Goal: Task Accomplishment & Management: Use online tool/utility

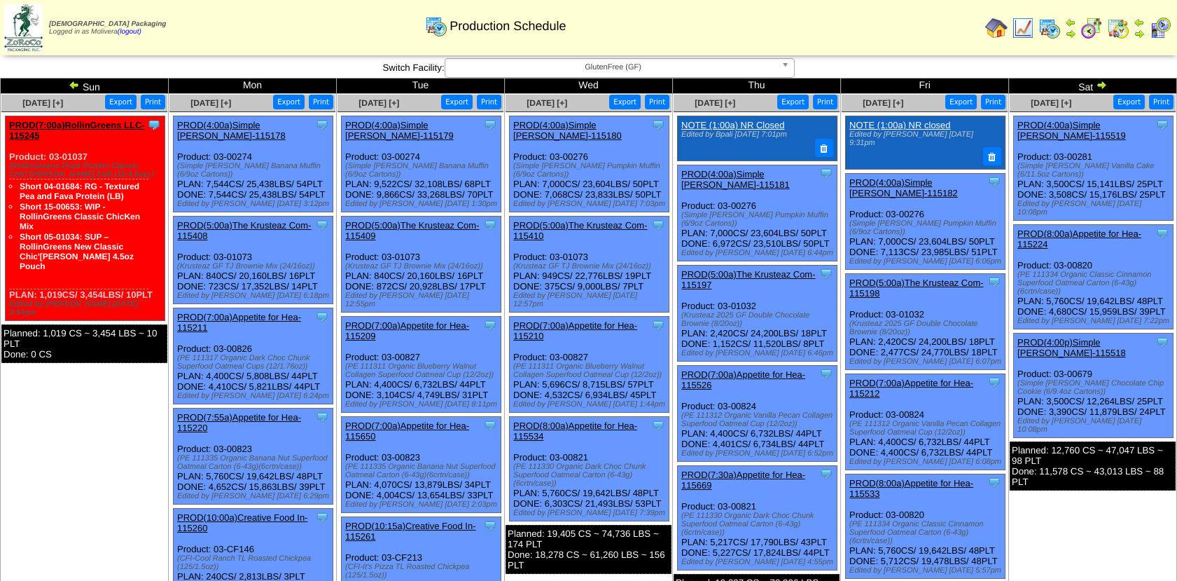
click at [1094, 30] on img at bounding box center [1092, 28] width 22 height 22
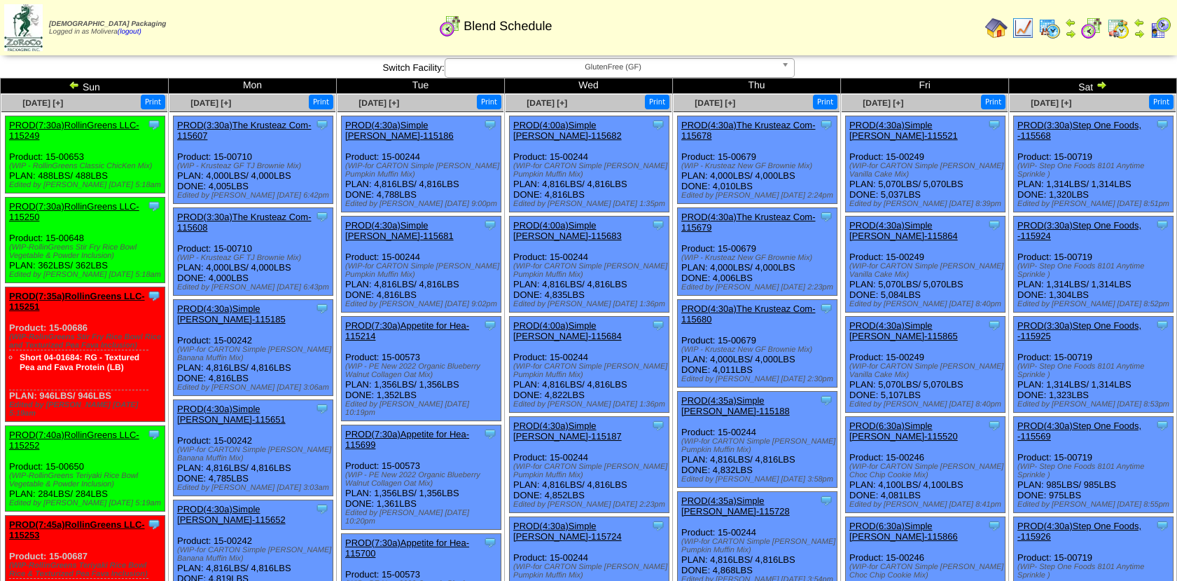
click at [1098, 86] on img at bounding box center [1101, 84] width 11 height 11
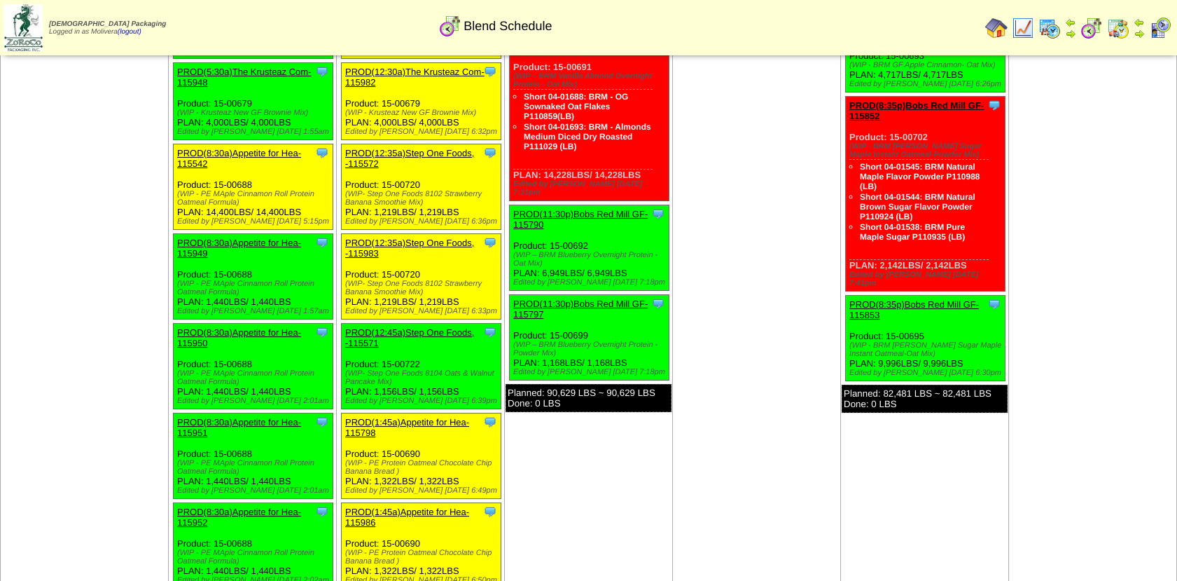
scroll to position [465, 0]
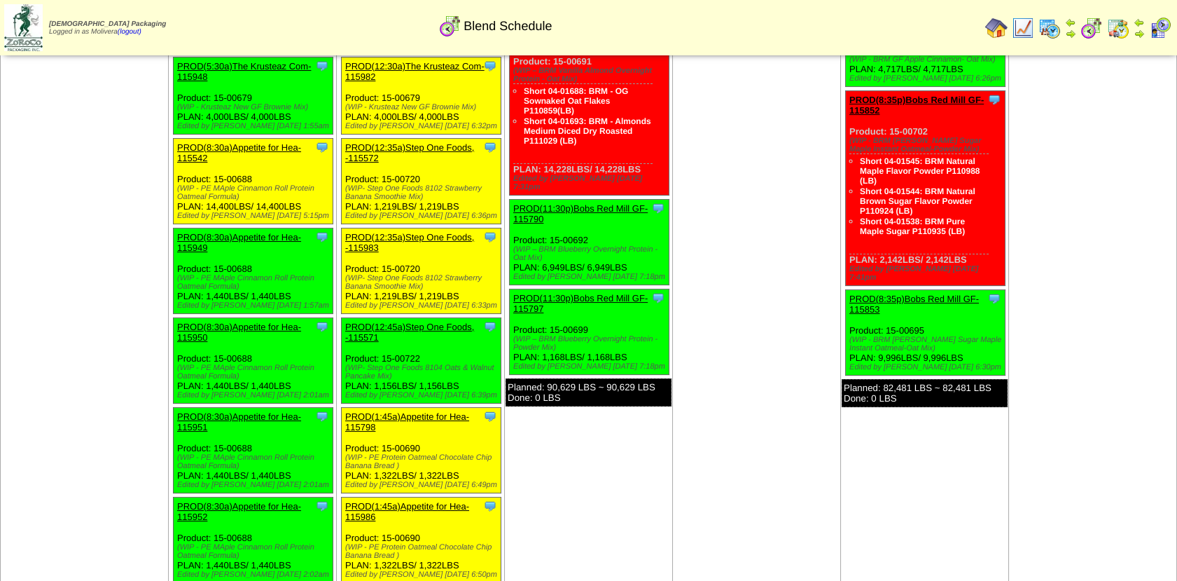
click at [410, 322] on link "PROD(12:45a)Step One Foods, -115571" at bounding box center [409, 332] width 129 height 21
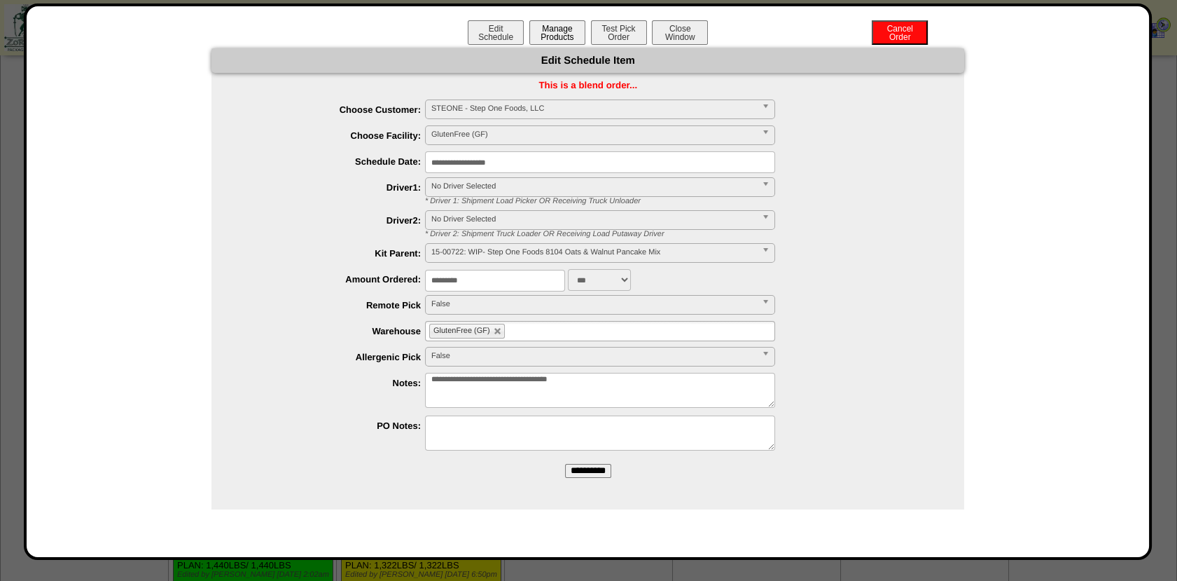
click at [568, 36] on button "Manage Products" at bounding box center [558, 32] width 56 height 25
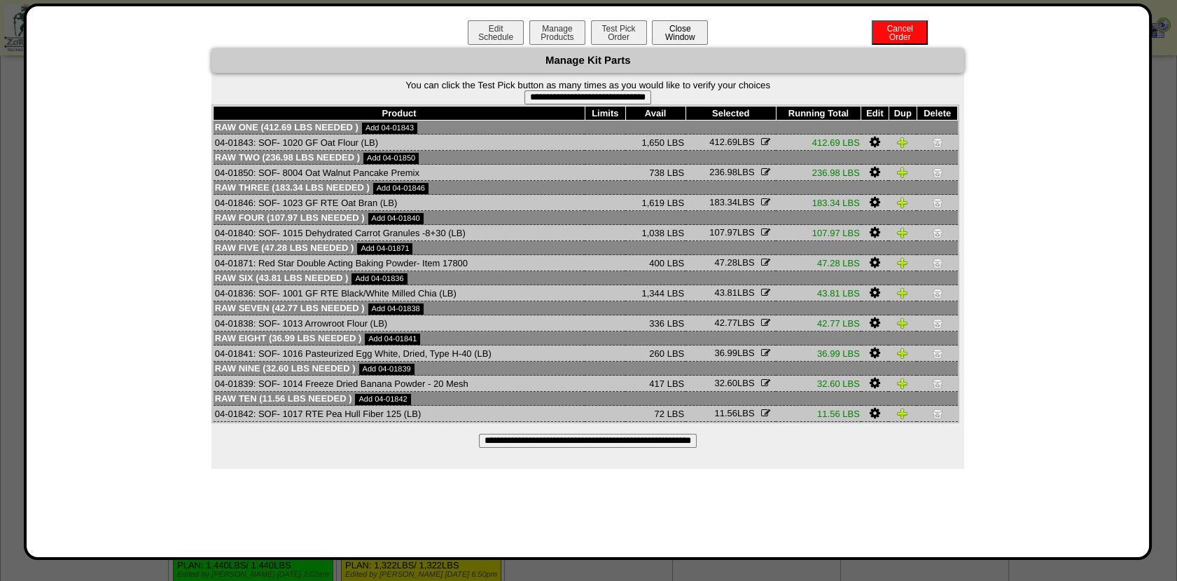
click at [682, 36] on button "Close Window" at bounding box center [680, 32] width 56 height 25
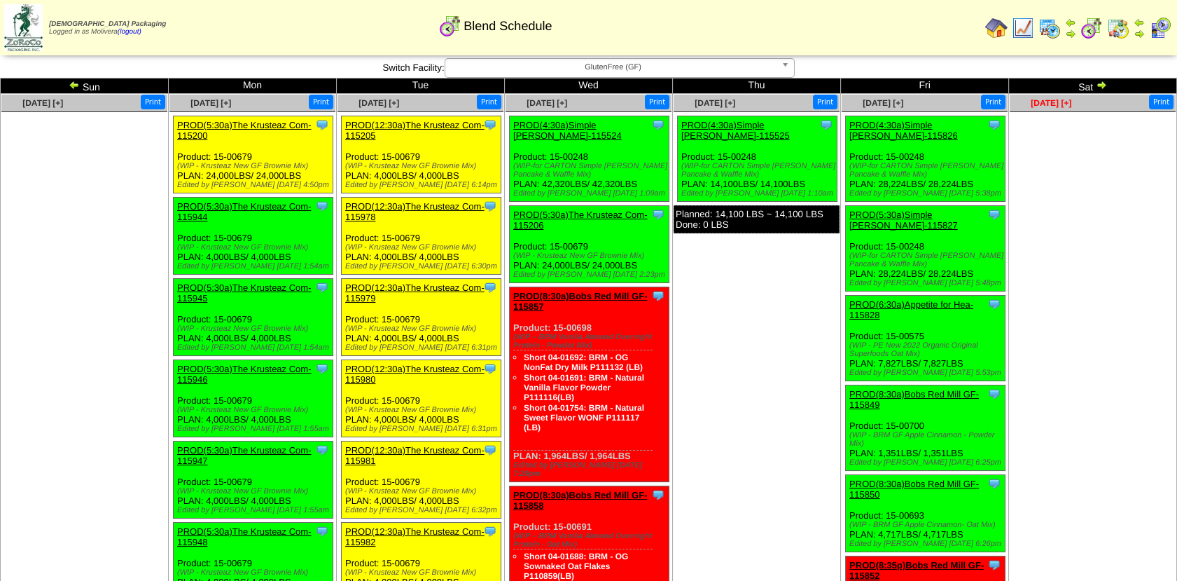
click at [1066, 104] on span "Aug 30 [+]" at bounding box center [1051, 103] width 41 height 10
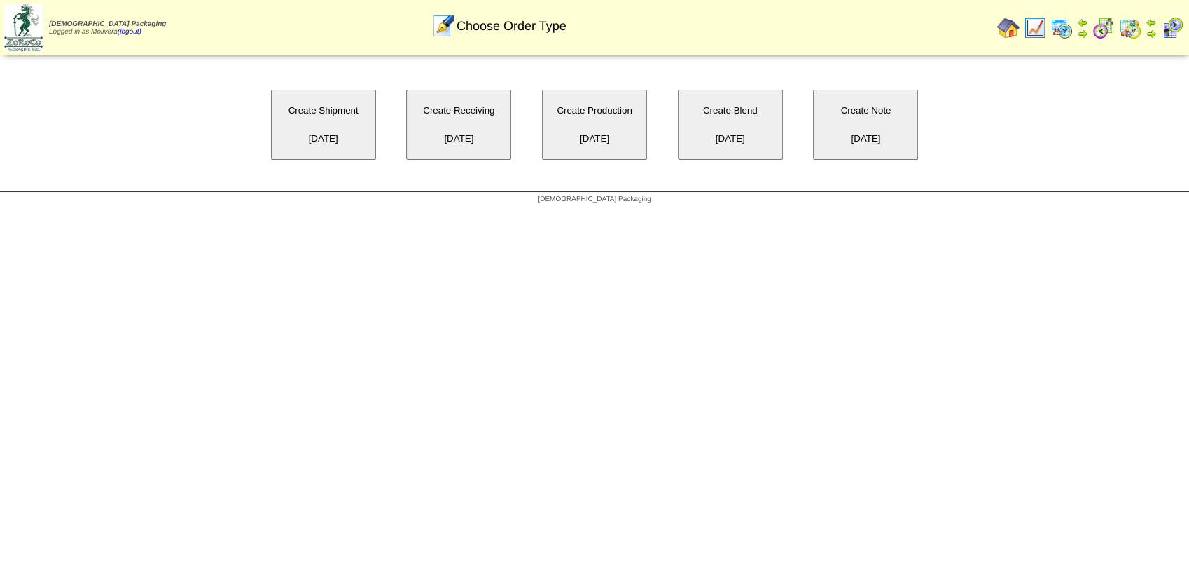
click at [715, 121] on button "Create Blend [DATE]" at bounding box center [730, 125] width 105 height 70
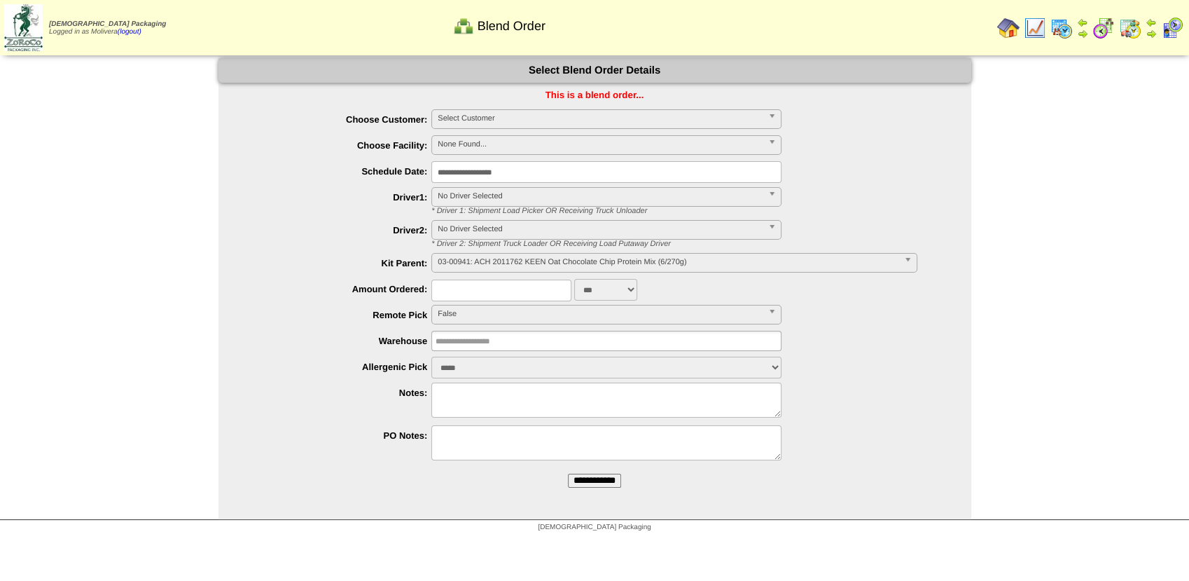
click at [566, 120] on span "Select Customer" at bounding box center [600, 118] width 325 height 17
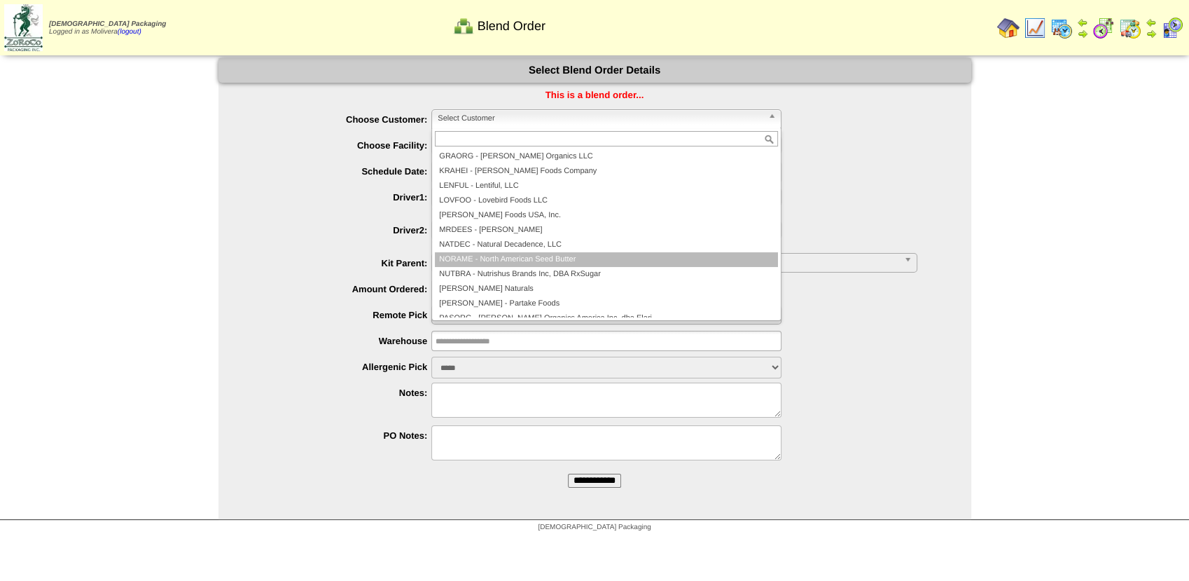
scroll to position [303, 0]
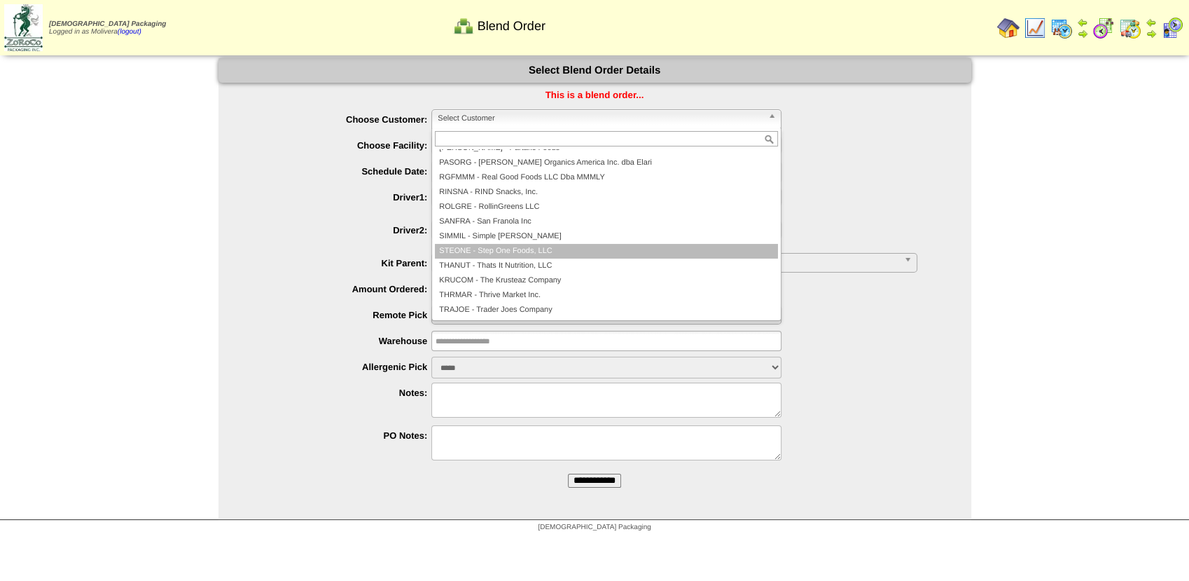
click at [516, 249] on li "STEONE - Step One Foods, LLC" at bounding box center [606, 251] width 343 height 15
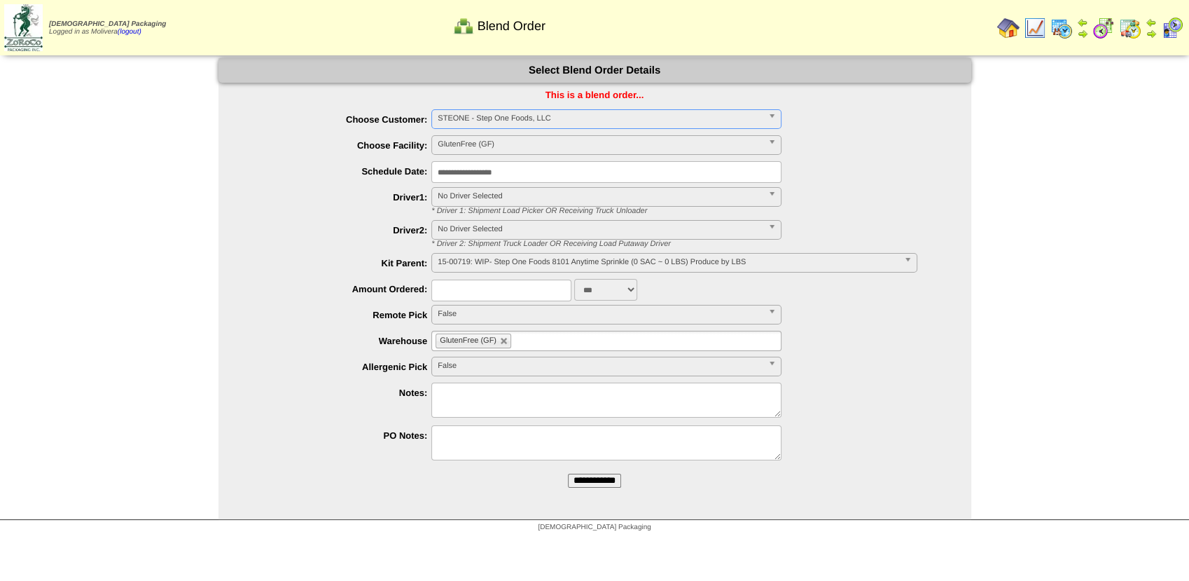
click at [499, 258] on span "15-00719: WIP- Step One Foods 8101 Anytime Sprinkle (0 SAC ~ 0 LBS) Produce by …" at bounding box center [668, 262] width 460 height 17
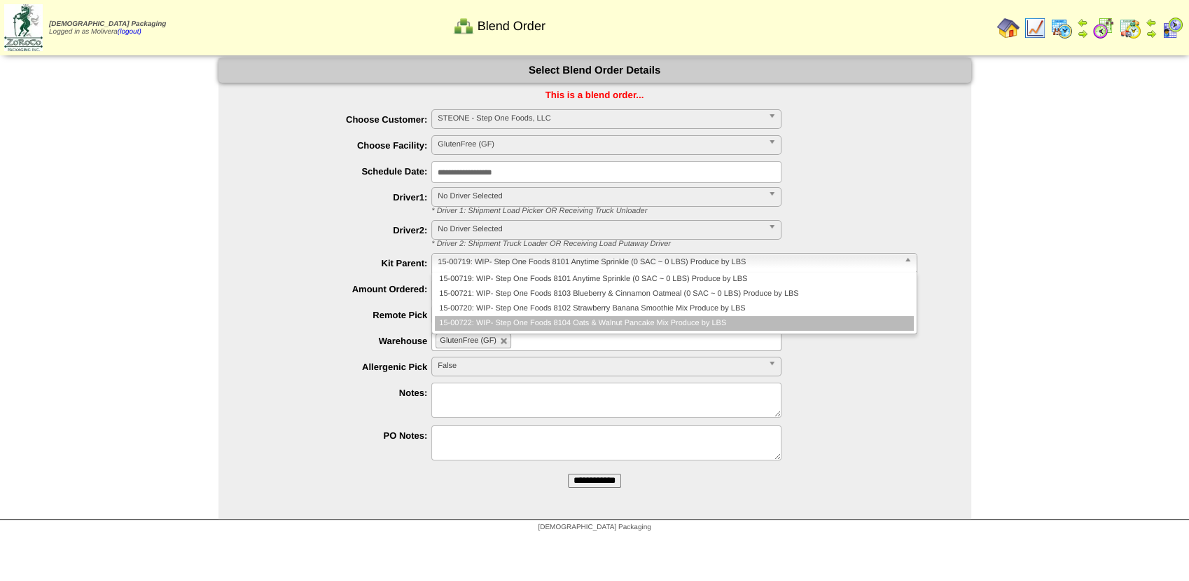
click at [498, 328] on li "15-00722: WIP- Step One Foods 8104 Oats & Walnut Pancake Mix Produce by LBS" at bounding box center [674, 323] width 478 height 15
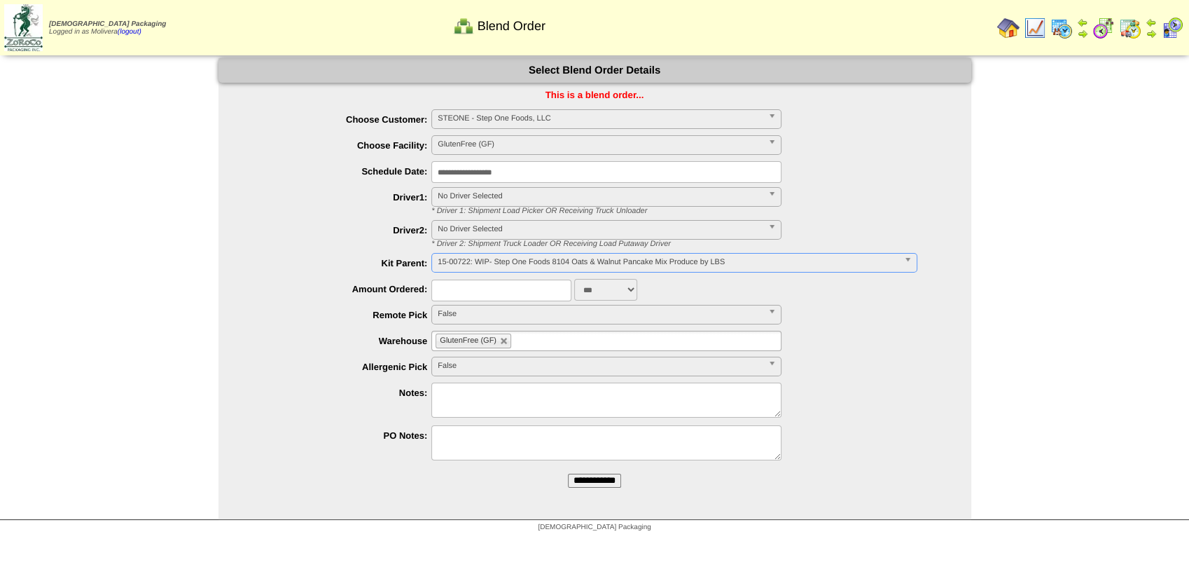
click at [460, 286] on input "text" at bounding box center [501, 290] width 140 height 22
type input "*****"
click at [588, 479] on input "**********" at bounding box center [594, 481] width 53 height 14
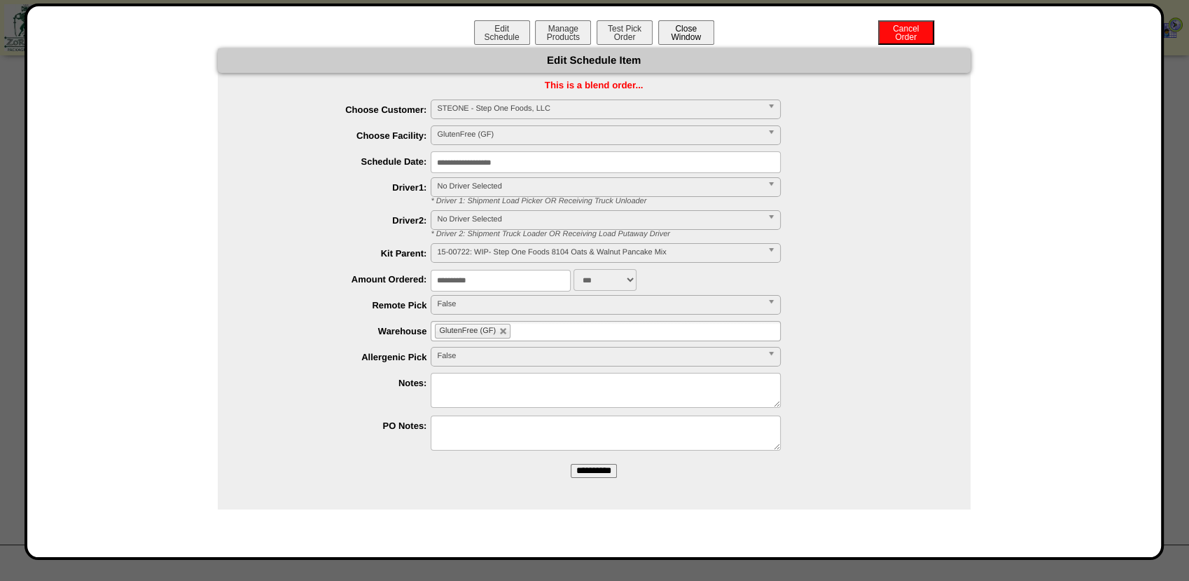
click at [689, 39] on button "Close Window" at bounding box center [686, 32] width 56 height 25
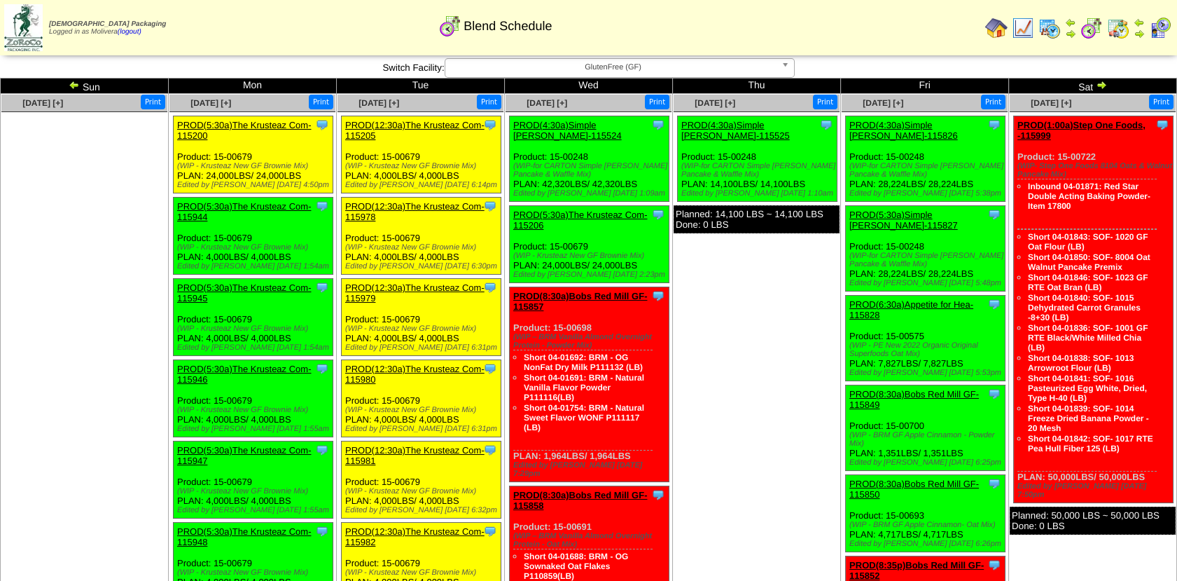
click at [1093, 127] on link "PROD(1:00a)Step One Foods, -115999" at bounding box center [1082, 130] width 128 height 21
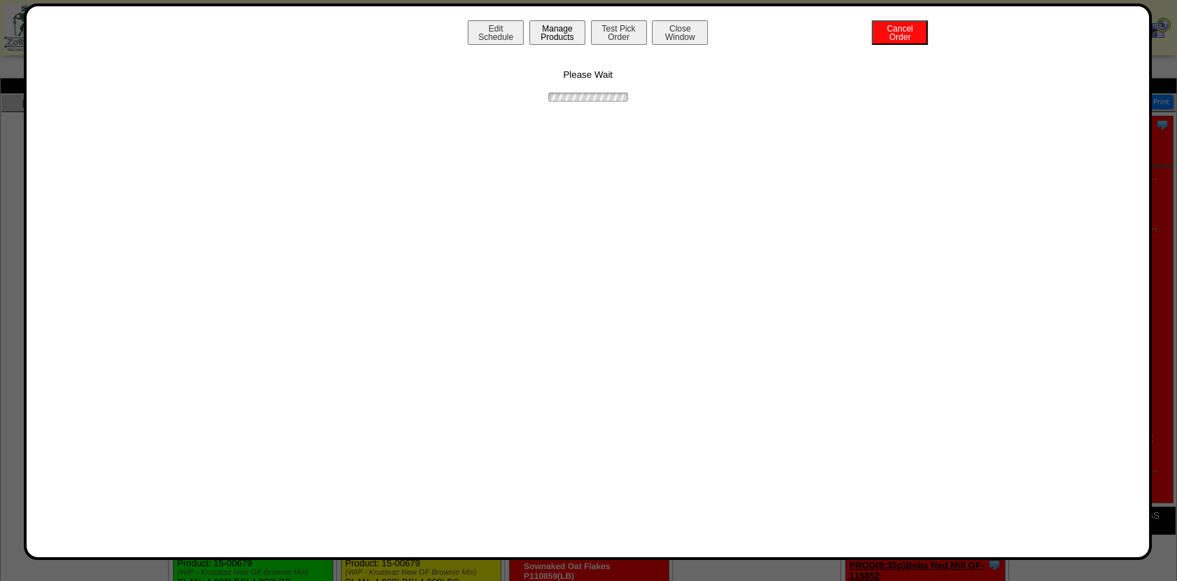
click at [558, 34] on button "Manage Products" at bounding box center [558, 32] width 56 height 25
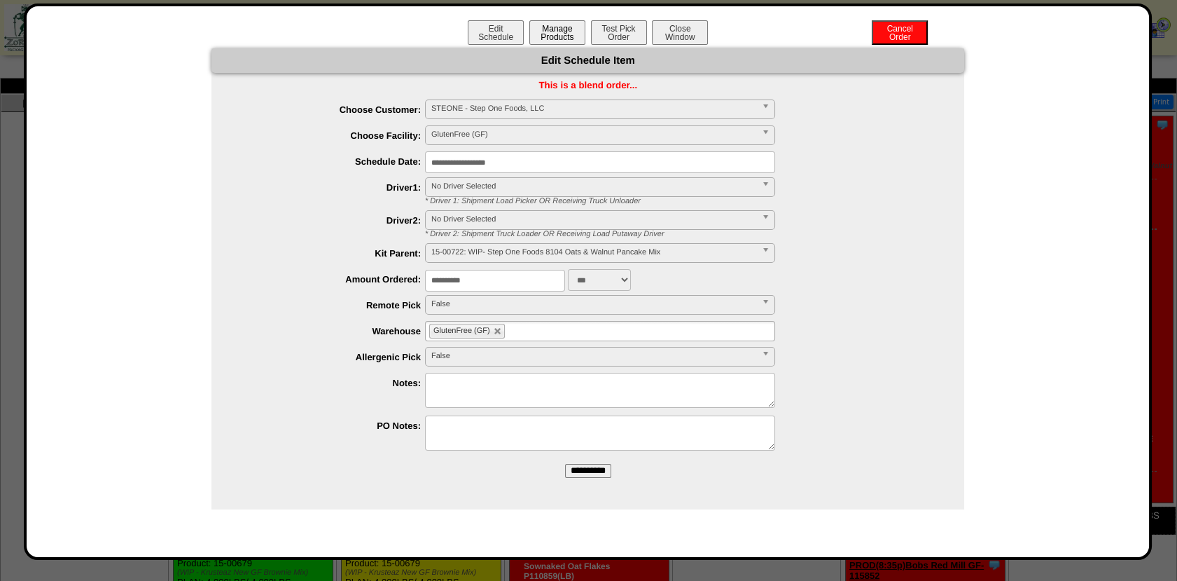
click at [558, 34] on button "Manage Products" at bounding box center [558, 32] width 56 height 25
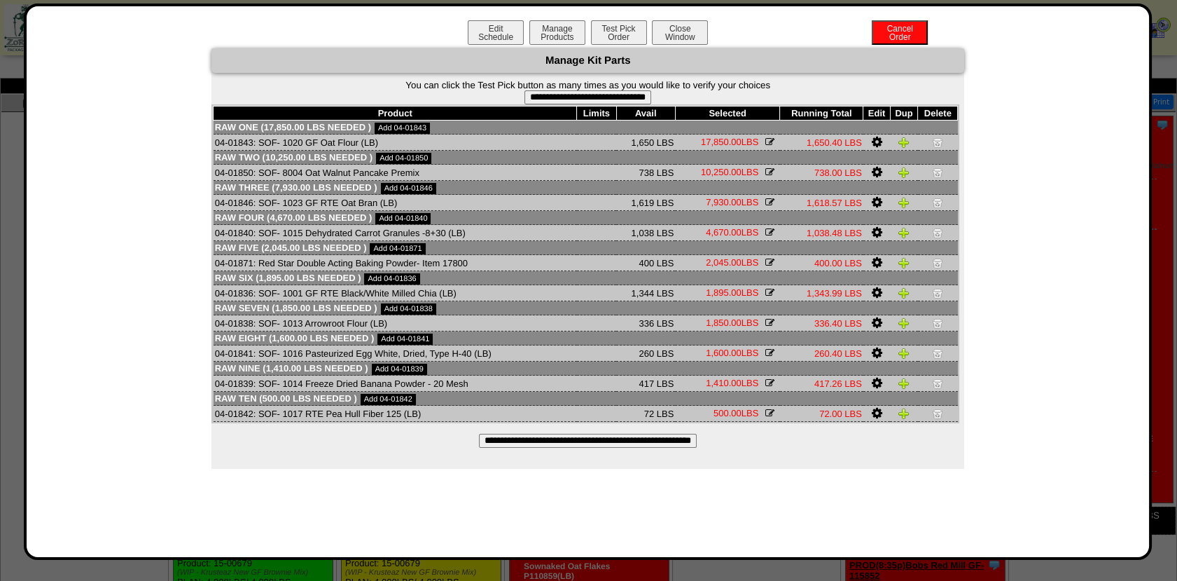
drag, startPoint x: 890, startPoint y: 33, endPoint x: 670, endPoint y: 112, distance: 233.8
click at [890, 33] on button "Cancel Order" at bounding box center [900, 32] width 56 height 25
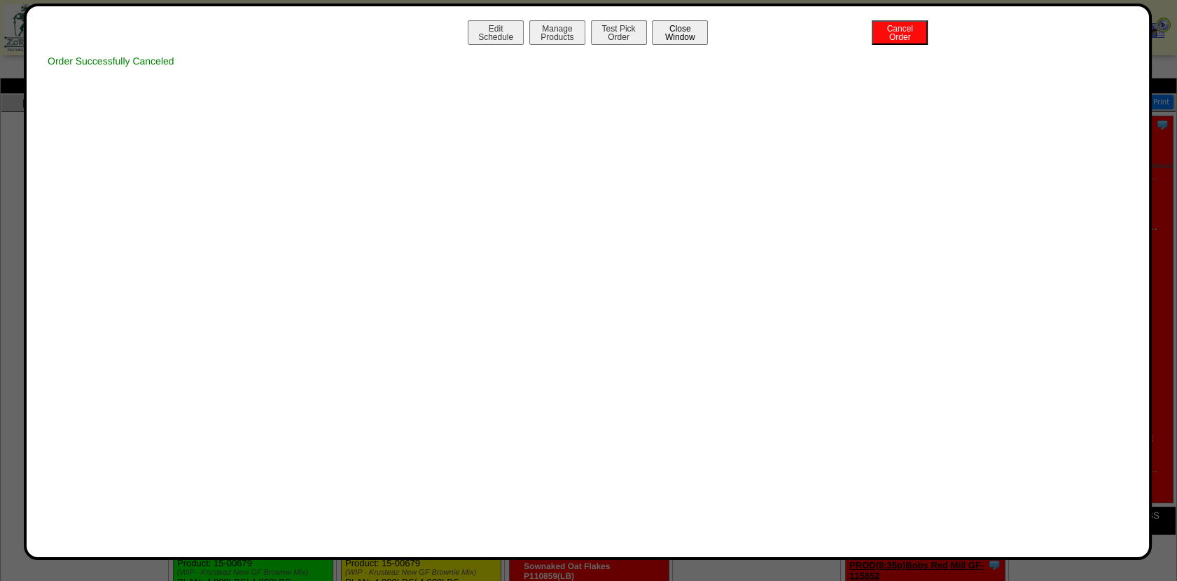
click at [679, 29] on button "Close Window" at bounding box center [680, 32] width 56 height 25
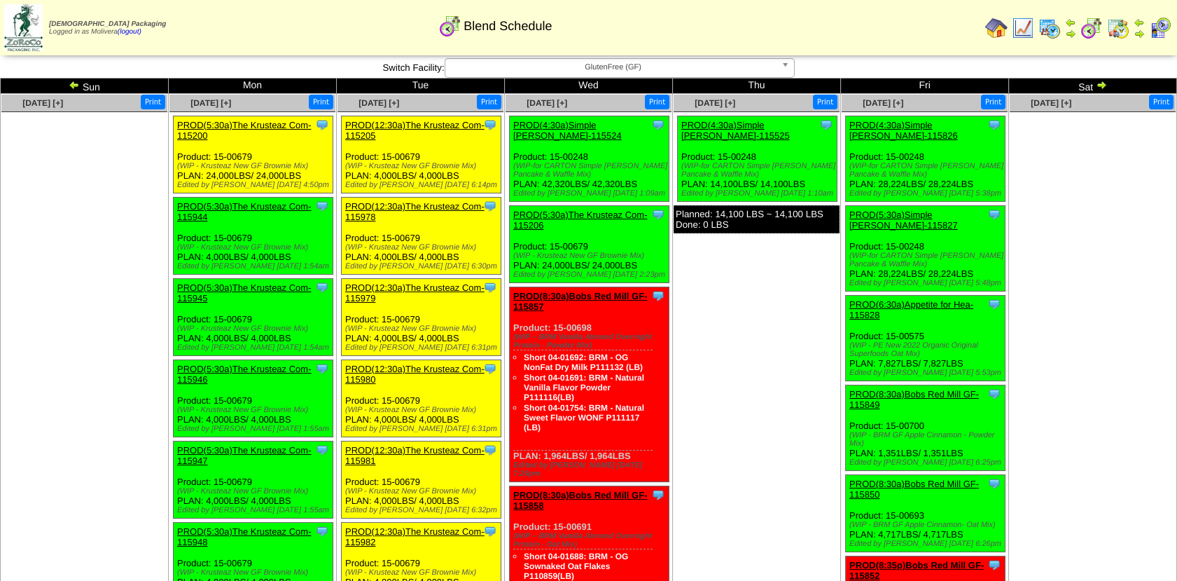
click at [1023, 29] on img at bounding box center [1023, 28] width 22 height 22
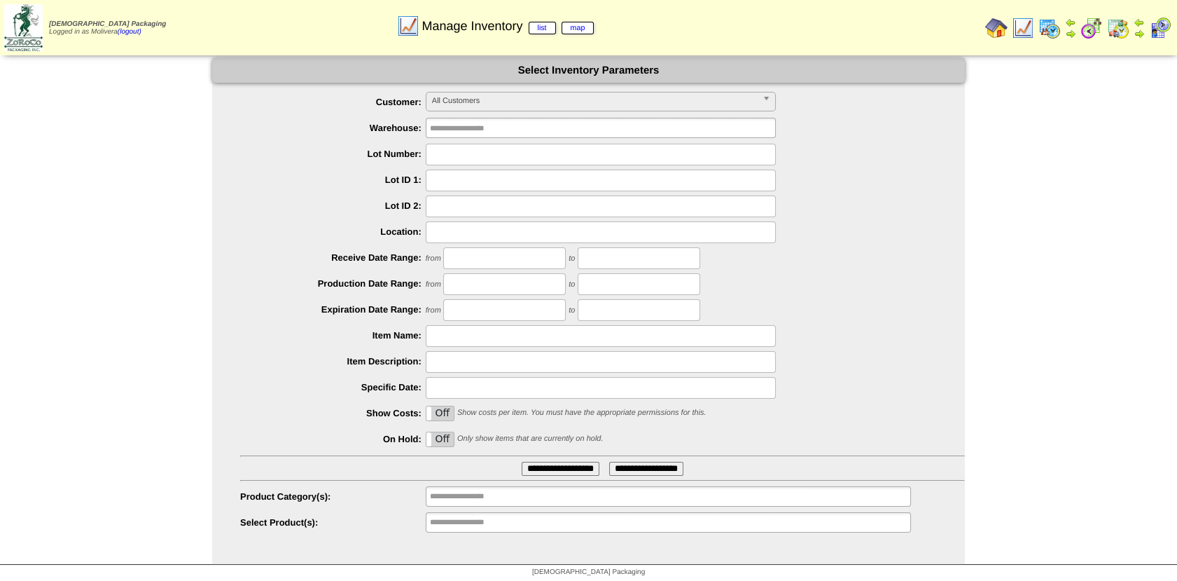
click at [471, 108] on span "All Customers" at bounding box center [594, 100] width 325 height 17
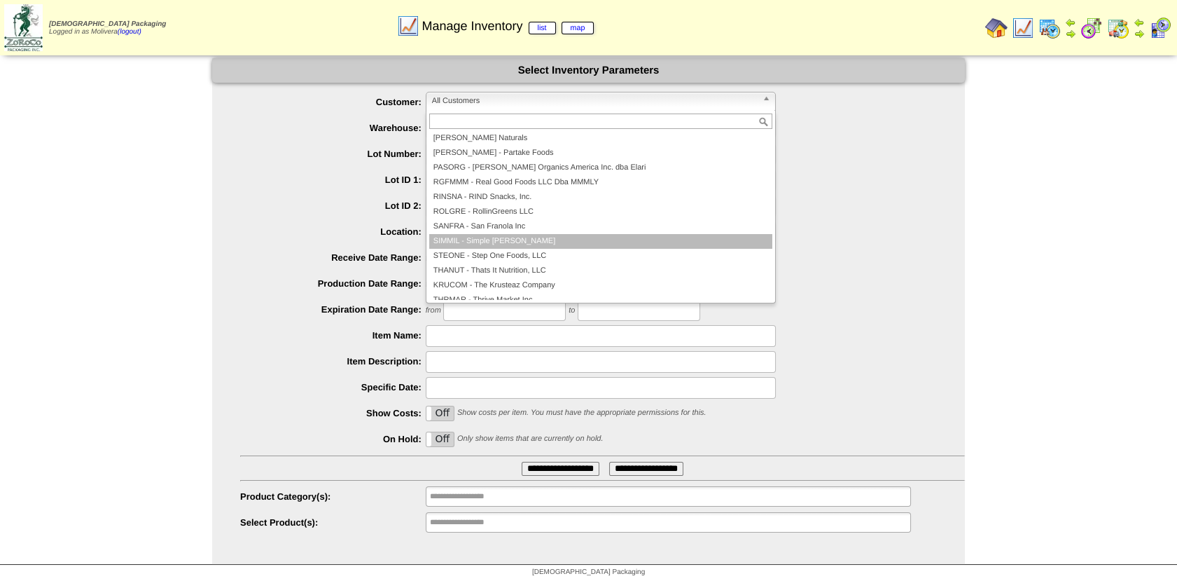
scroll to position [293, 0]
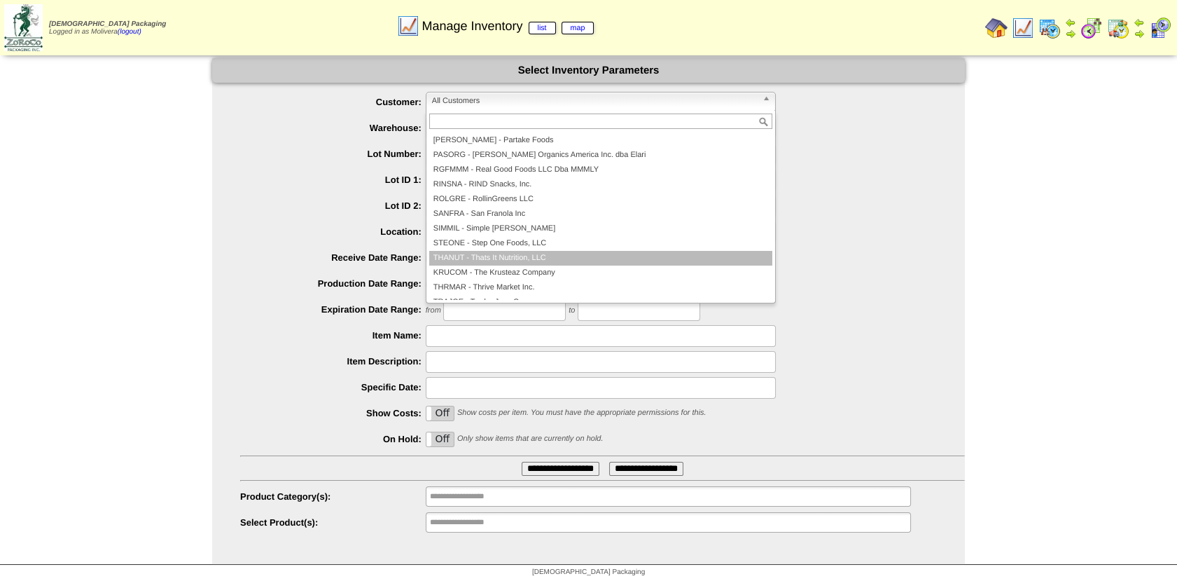
click at [506, 251] on li "THANUT - Thats It Nutrition, LLC" at bounding box center [600, 258] width 343 height 15
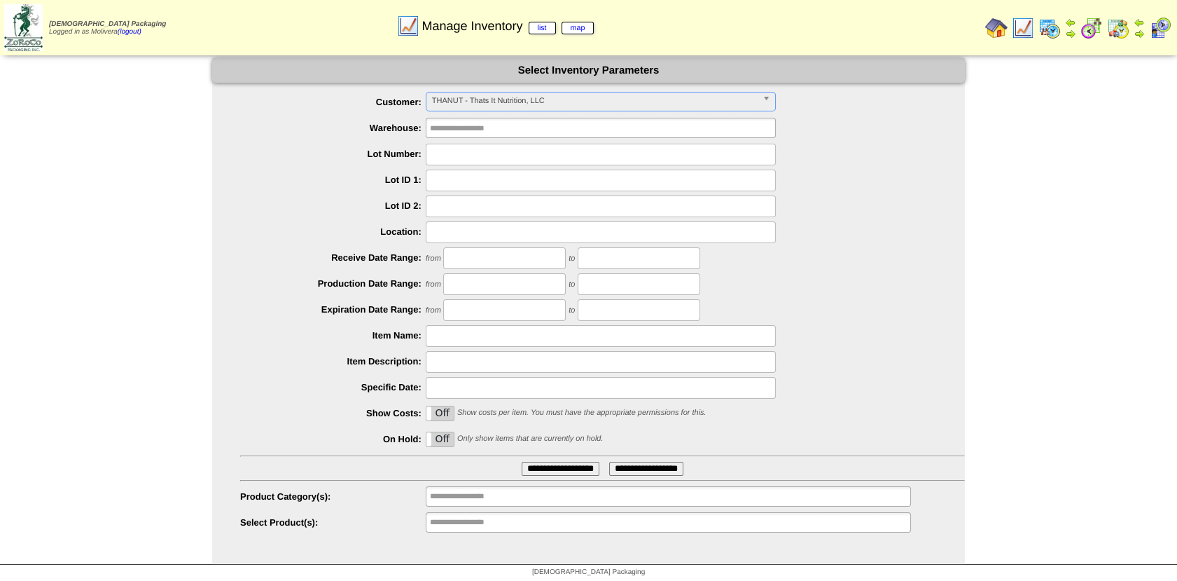
click at [474, 104] on span "THANUT - Thats It Nutrition, LLC" at bounding box center [594, 100] width 325 height 17
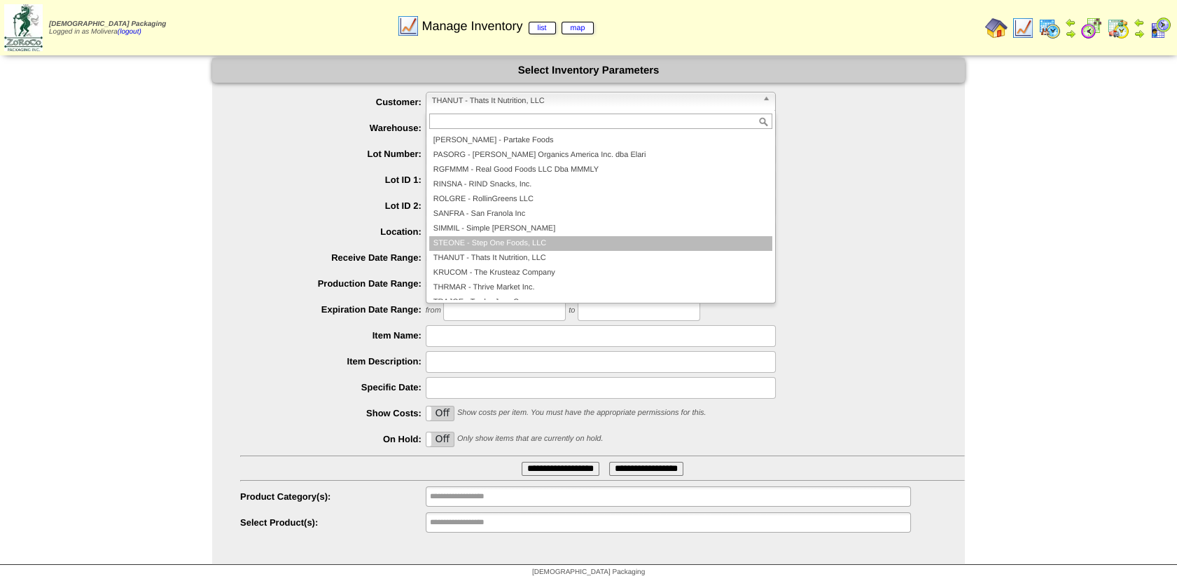
click at [482, 244] on li "STEONE - Step One Foods, LLC" at bounding box center [600, 243] width 343 height 15
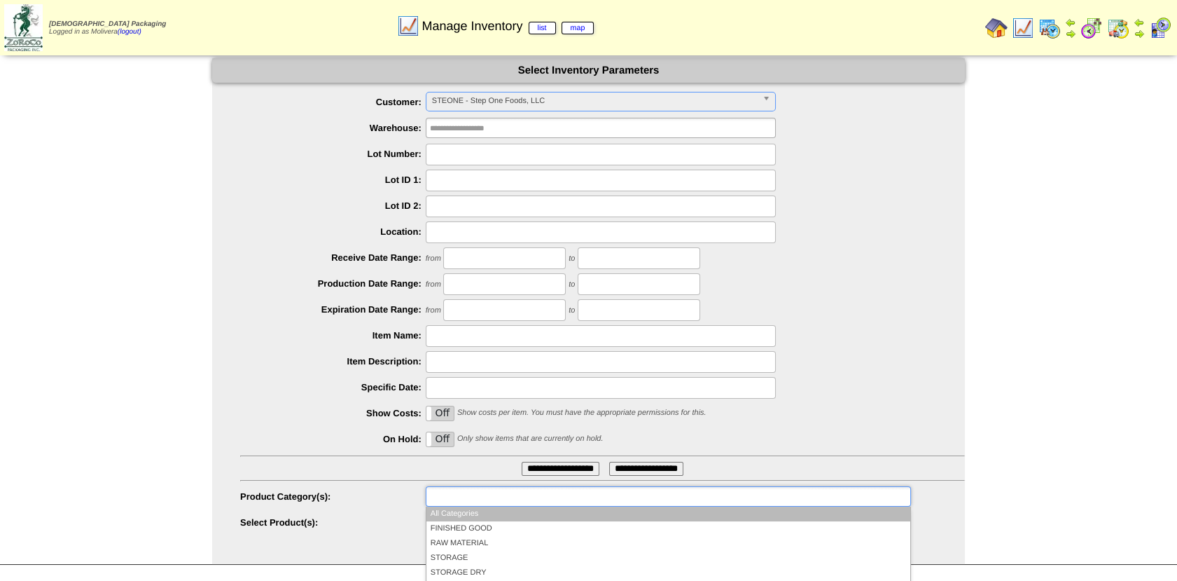
click at [464, 494] on input "text" at bounding box center [475, 497] width 90 height 18
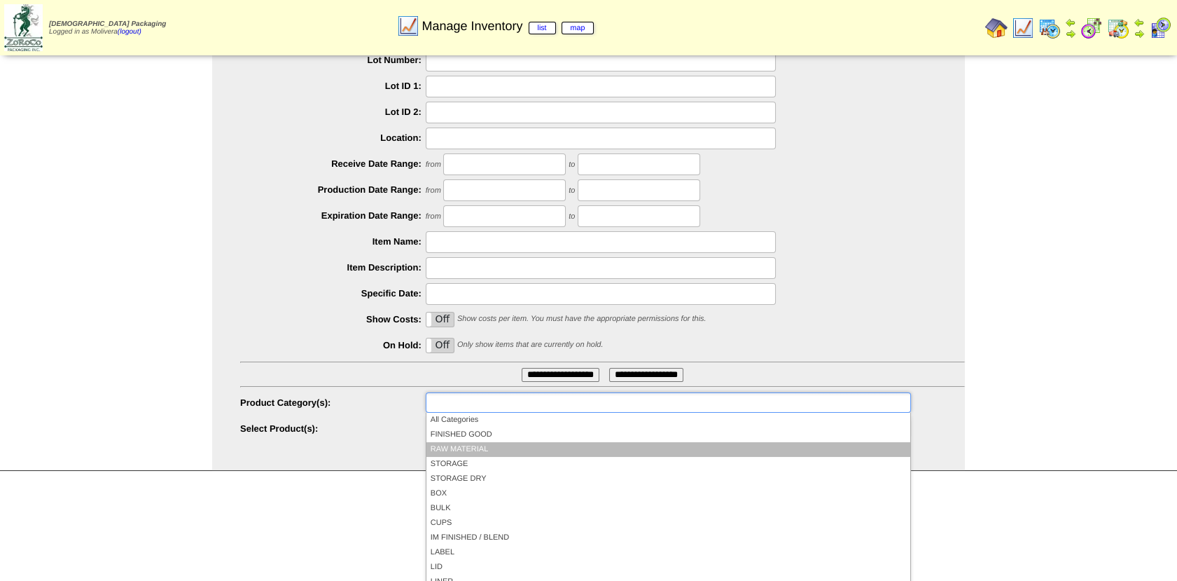
click at [436, 449] on li "RAW MATERIAL" at bounding box center [669, 449] width 484 height 15
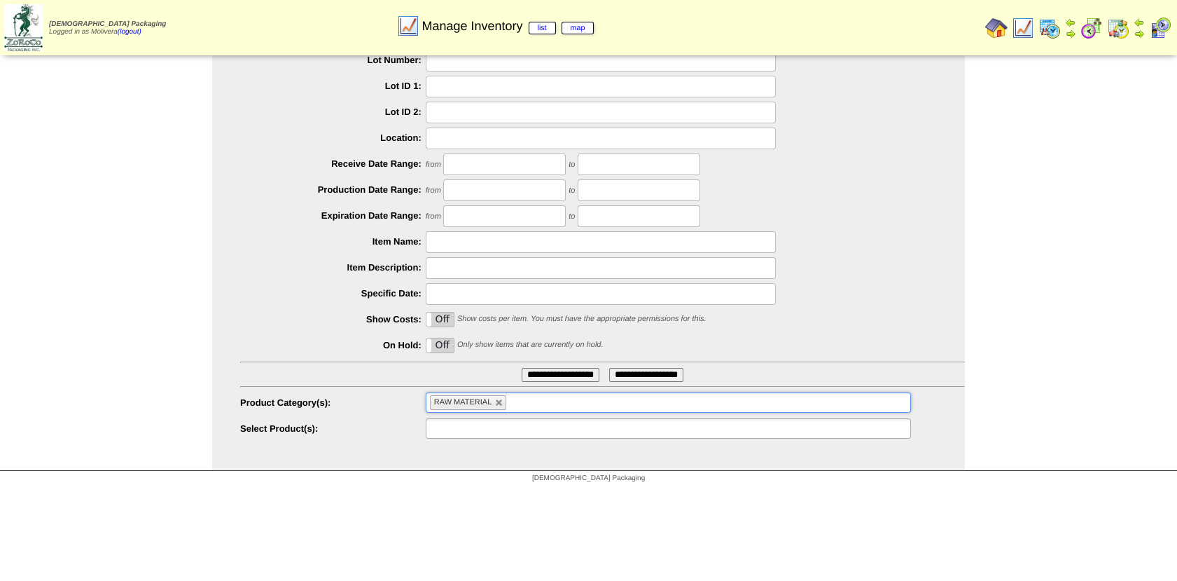
click at [457, 427] on input "text" at bounding box center [475, 429] width 90 height 18
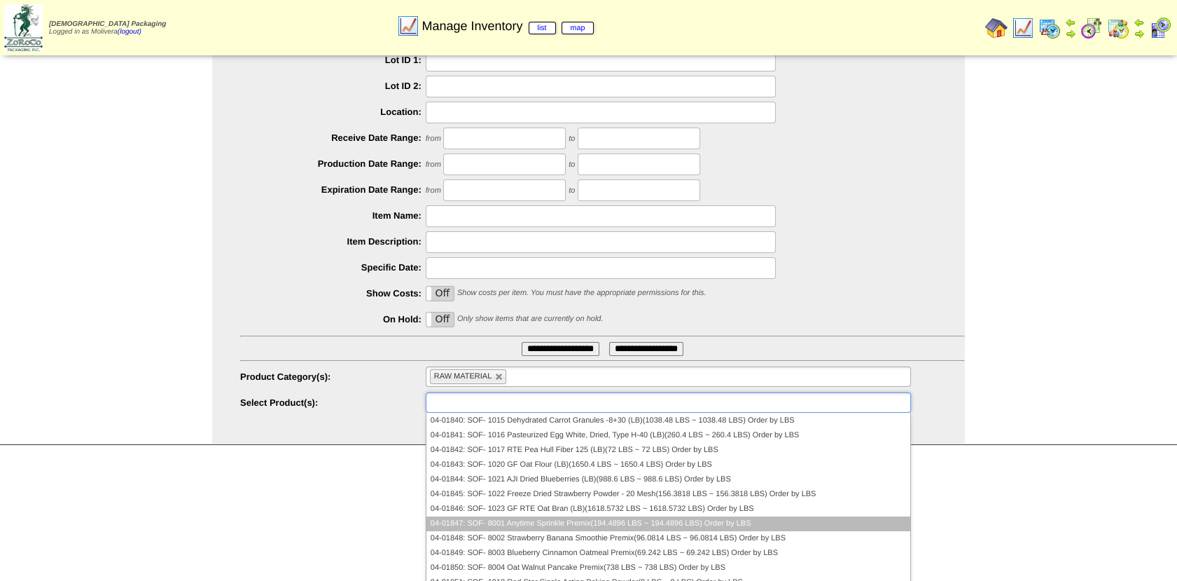
scroll to position [96, 0]
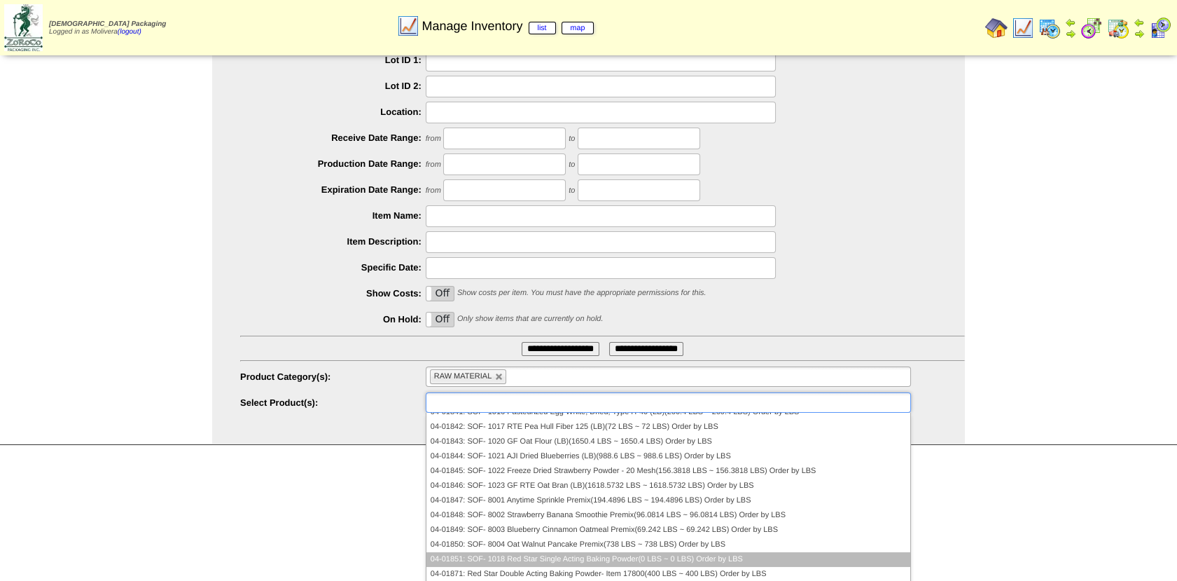
click at [620, 553] on li "04-01851: SOF- 1018 Red Star Single Acting Baking Powder(0 LBS ~ 0 LBS) Order b…" at bounding box center [669, 559] width 484 height 15
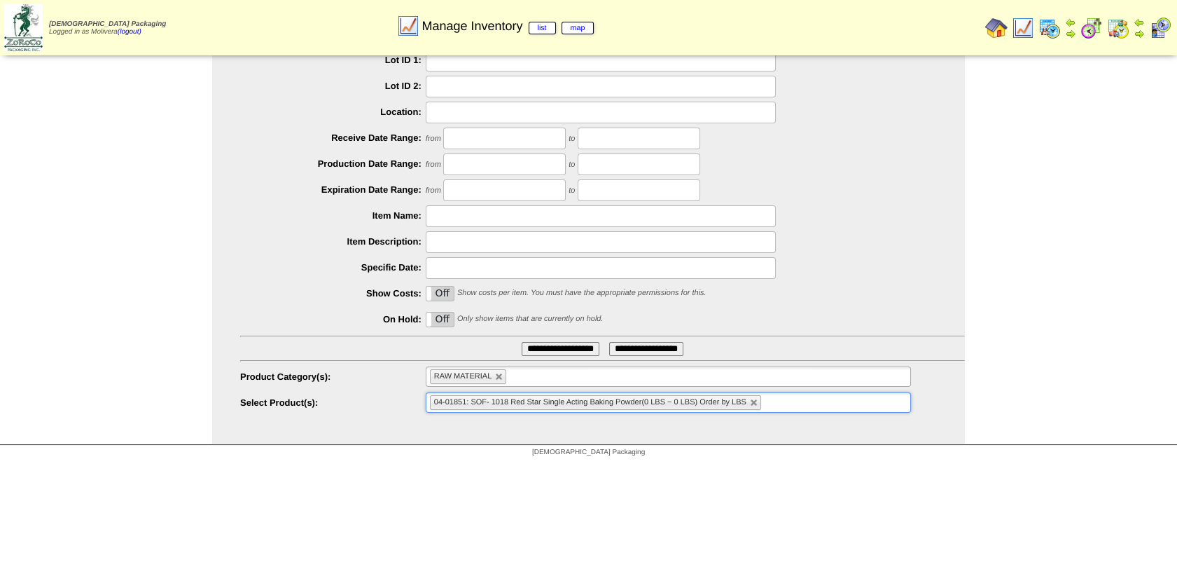
click at [532, 343] on input "**********" at bounding box center [561, 349] width 78 height 14
